Goal: Task Accomplishment & Management: Manage account settings

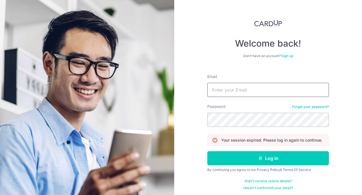
type input "[EMAIL_ADDRESS][DOMAIN_NAME]"
drag, startPoint x: 261, startPoint y: 92, endPoint x: 210, endPoint y: 92, distance: 50.6
click at [210, 92] on input "seesuyin@gmail.com" at bounding box center [267, 90] width 121 height 14
type input "[EMAIL_ADDRESS][DOMAIN_NAME]"
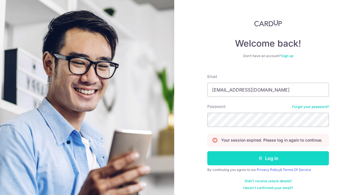
click at [270, 157] on button "Log in" at bounding box center [267, 158] width 121 height 14
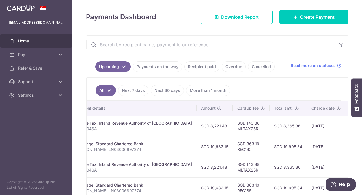
scroll to position [0, 132]
click at [201, 67] on link "Recipient paid" at bounding box center [201, 66] width 35 height 11
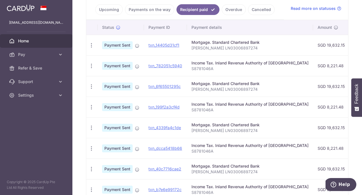
scroll to position [132, 0]
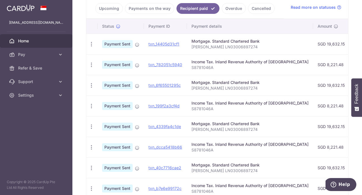
click at [148, 5] on link "Payments on the way" at bounding box center [149, 8] width 49 height 11
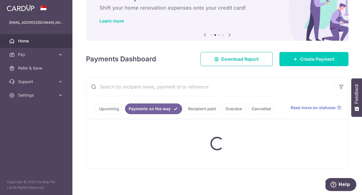
scroll to position [57, 0]
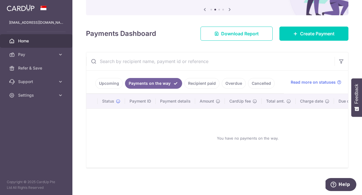
click at [111, 84] on link "Upcoming" at bounding box center [108, 83] width 27 height 11
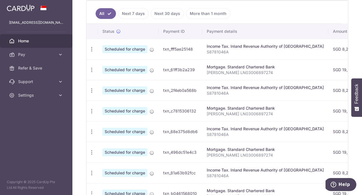
scroll to position [117, 0]
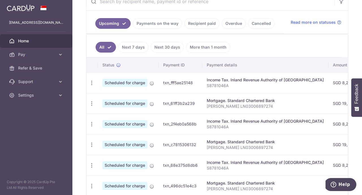
click at [194, 25] on link "Recipient paid" at bounding box center [201, 23] width 35 height 11
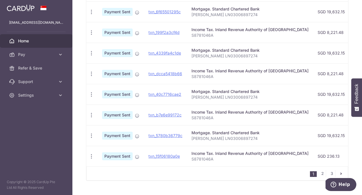
scroll to position [212, 0]
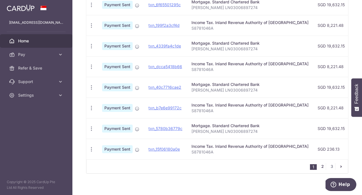
click at [323, 166] on link "2" at bounding box center [322, 166] width 7 height 7
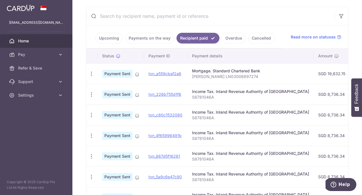
scroll to position [218, 0]
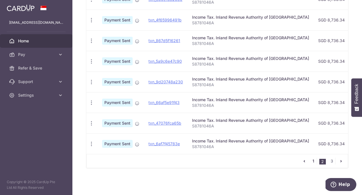
click at [313, 162] on link "1" at bounding box center [313, 161] width 7 height 7
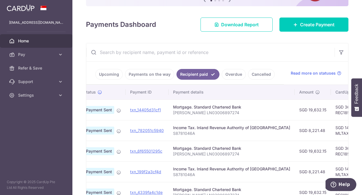
scroll to position [0, 0]
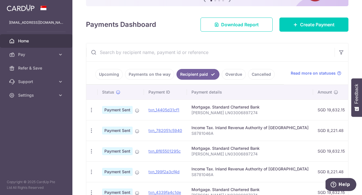
click at [110, 72] on link "Upcoming" at bounding box center [108, 74] width 27 height 11
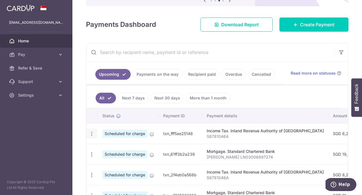
click at [93, 133] on icon "button" at bounding box center [92, 134] width 6 height 6
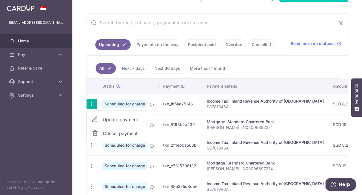
click at [119, 132] on span "Cancel payment" at bounding box center [122, 133] width 38 height 7
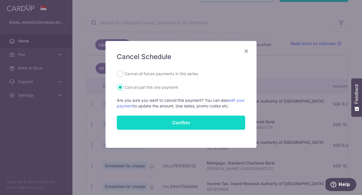
click at [178, 122] on button "Confirm" at bounding box center [181, 123] width 128 height 14
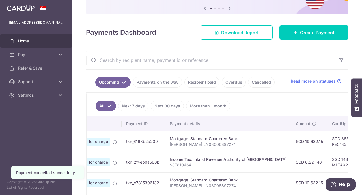
scroll to position [0, 34]
